Goal: Information Seeking & Learning: Compare options

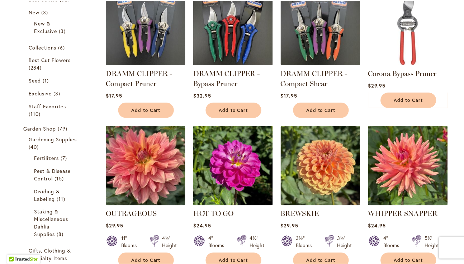
scroll to position [622, 0]
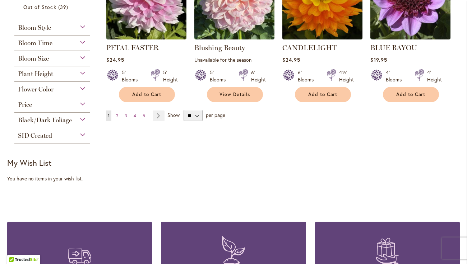
type input "**********"
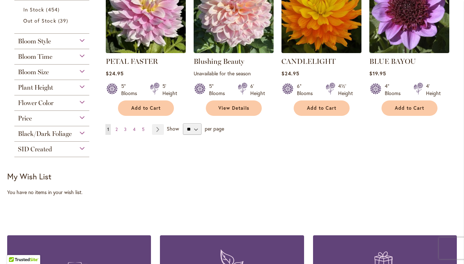
scroll to position [610, 0]
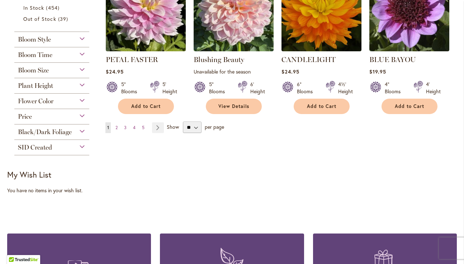
click at [80, 43] on div "Bloom Style" at bounding box center [51, 37] width 75 height 11
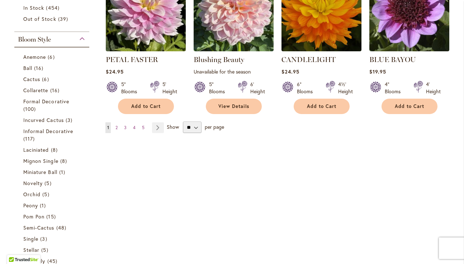
scroll to position [656, 0]
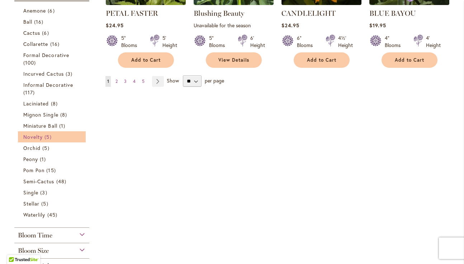
click at [31, 140] on span "Novelty" at bounding box center [32, 137] width 19 height 7
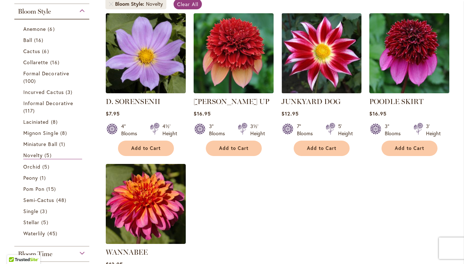
scroll to position [158, 0]
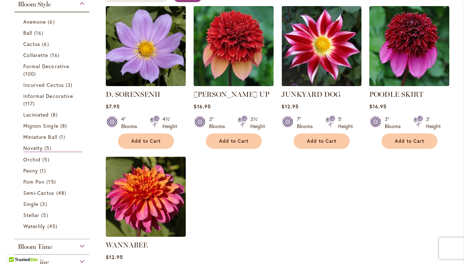
click at [15, 156] on form "Anemone 6 items Ball 16 items Cactus 6 items Collarette 16" at bounding box center [51, 124] width 75 height 216
click at [31, 207] on span "Single" at bounding box center [30, 204] width 15 height 7
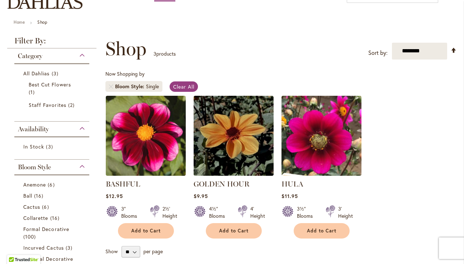
scroll to position [118, 0]
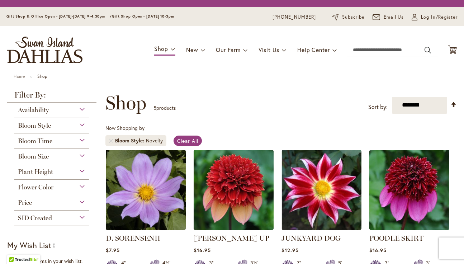
scroll to position [158, 0]
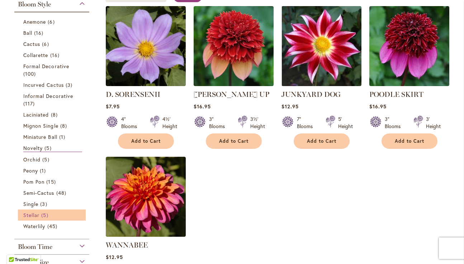
click at [31, 219] on span "Stellar" at bounding box center [31, 215] width 16 height 7
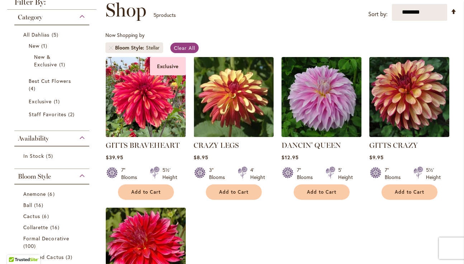
scroll to position [79, 0]
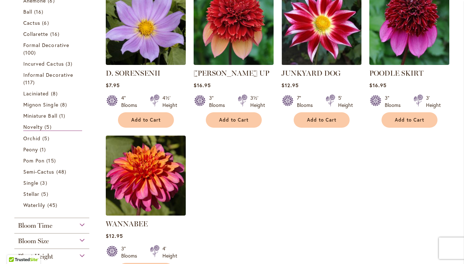
scroll to position [210, 0]
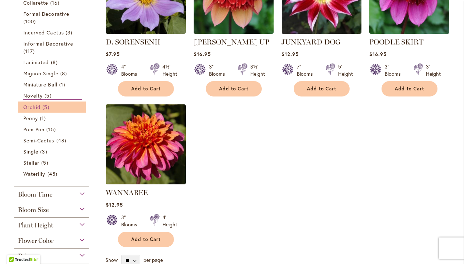
click at [34, 111] on span "Orchid" at bounding box center [31, 107] width 17 height 7
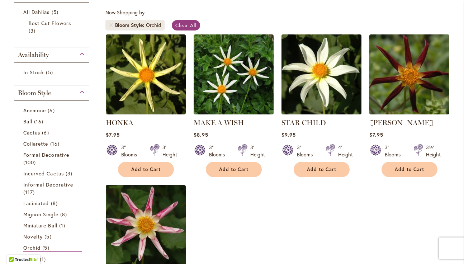
scroll to position [110, 0]
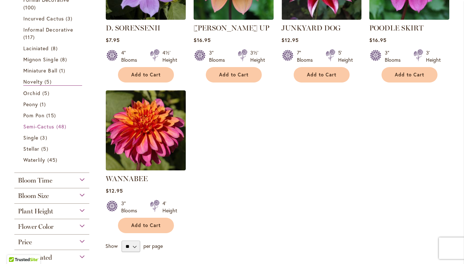
scroll to position [474, 0]
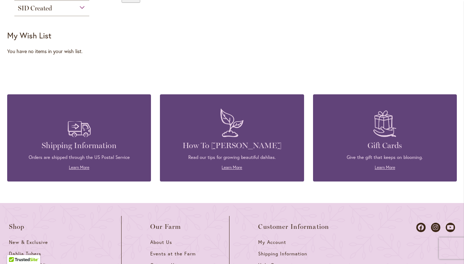
click at [98, 86] on div "Shipping Information Orders are shipped through the US Postal Service Learn Mor…" at bounding box center [232, 127] width 450 height 109
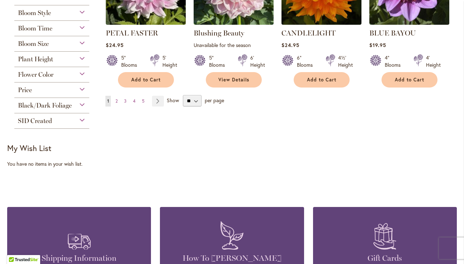
scroll to position [572, 0]
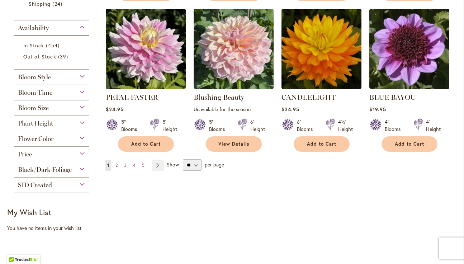
click at [80, 81] on div "Bloom Style" at bounding box center [51, 75] width 75 height 11
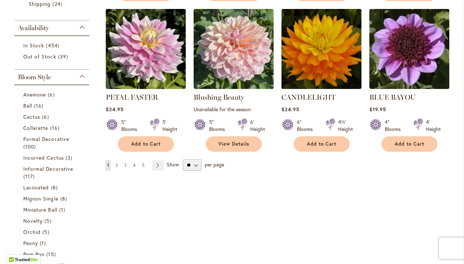
scroll to position [656, 0]
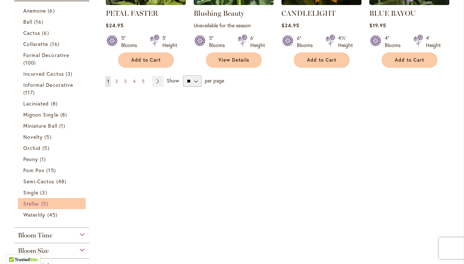
click at [38, 207] on span "Stellar" at bounding box center [31, 203] width 16 height 7
